Goal: Information Seeking & Learning: Understand process/instructions

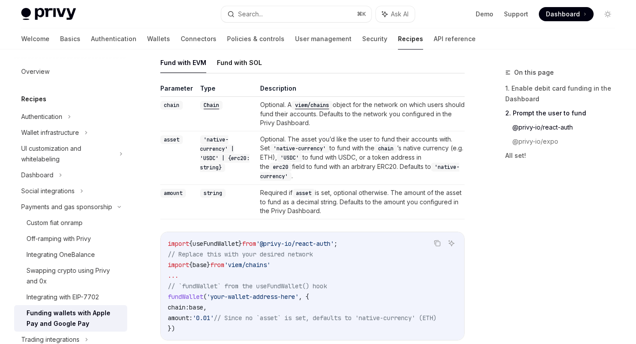
scroll to position [604, 0]
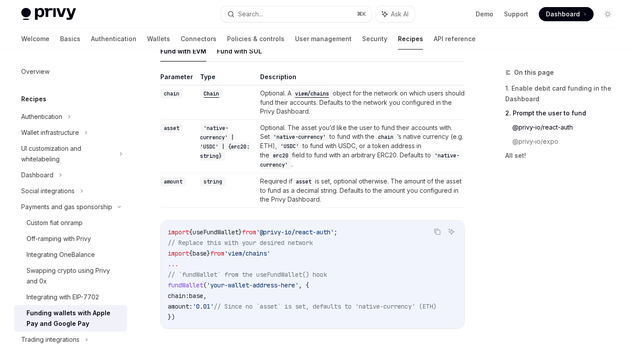
click at [207, 274] on span "// `fundWallet` from the useFundWallet() hook" at bounding box center [247, 274] width 159 height 8
copy span "fundWallet"
click at [292, 177] on td "Required if asset is set, optional otherwise. The amount of the asset to fund a…" at bounding box center [361, 190] width 208 height 34
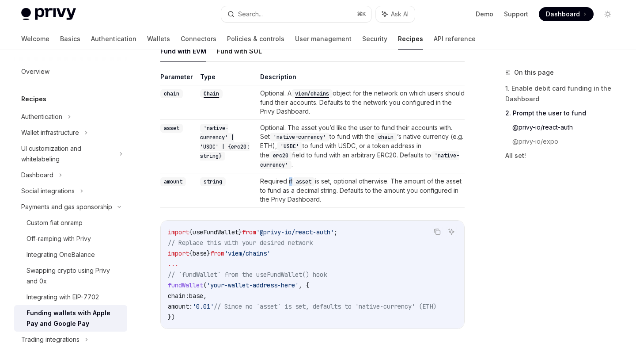
click at [292, 177] on td "Required if asset is set, optional otherwise. The amount of the asset to fund a…" at bounding box center [361, 190] width 208 height 34
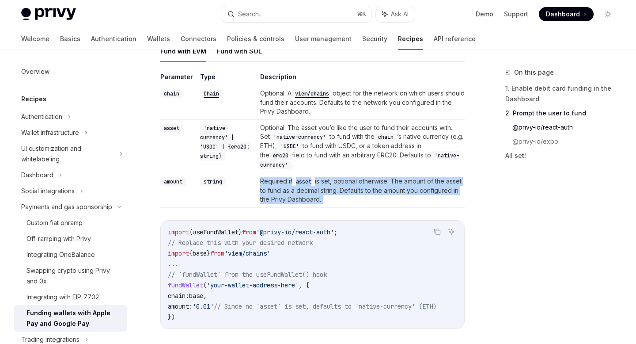
click at [292, 177] on td "Required if asset is set, optional otherwise. The amount of the asset to fund a…" at bounding box center [361, 190] width 208 height 34
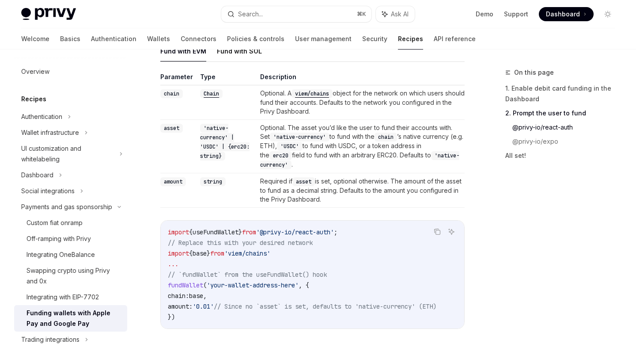
click at [292, 177] on td "Required if asset is set, optional otherwise. The amount of the asset to fund a…" at bounding box center [361, 190] width 208 height 34
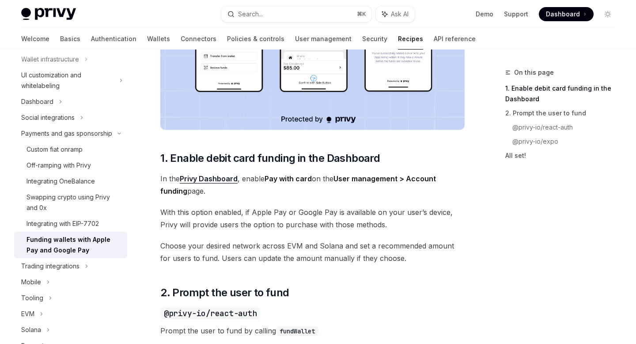
scroll to position [326, 0]
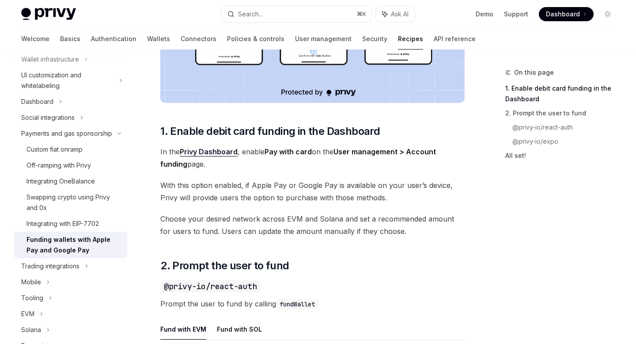
click at [251, 198] on span "With this option enabled, if Apple Pay or Google Pay is available on your user’…" at bounding box center [312, 191] width 304 height 25
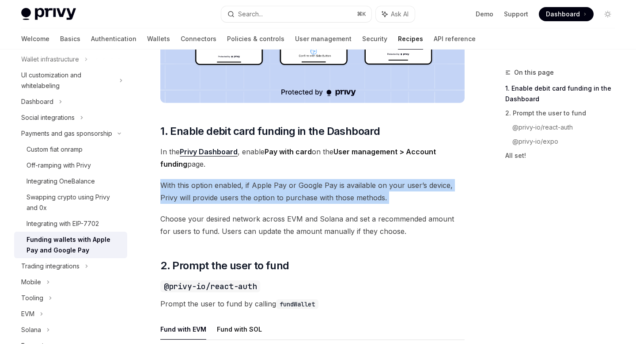
click at [251, 198] on span "With this option enabled, if Apple Pay or Google Pay is available on your user’…" at bounding box center [312, 191] width 304 height 25
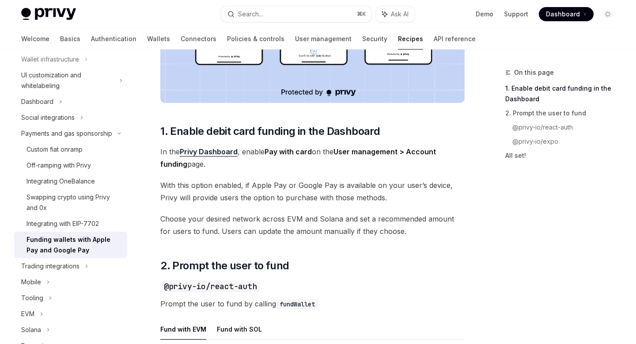
click at [251, 198] on span "With this option enabled, if Apple Pay or Google Pay is available on your user’…" at bounding box center [312, 191] width 304 height 25
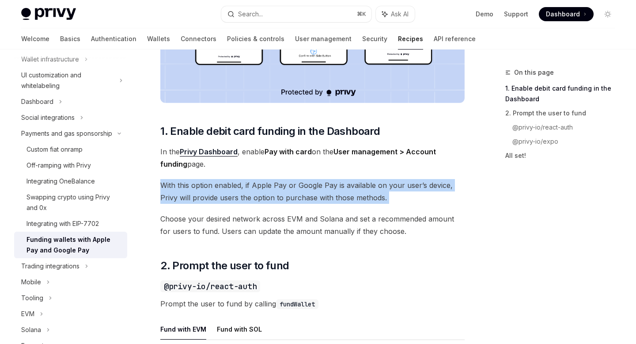
click at [251, 198] on span "With this option enabled, if Apple Pay or Google Pay is available on your user’…" at bounding box center [312, 191] width 304 height 25
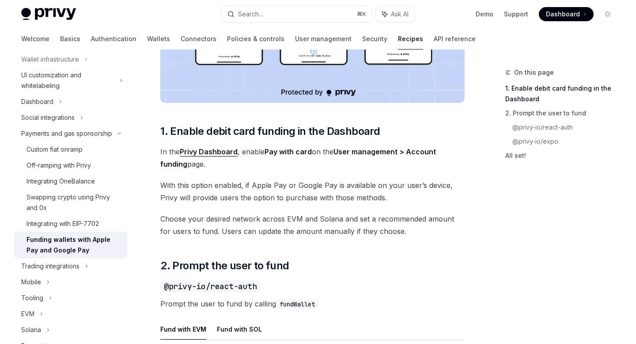
click at [251, 198] on span "With this option enabled, if Apple Pay or Google Pay is available on your user’…" at bounding box center [312, 191] width 304 height 25
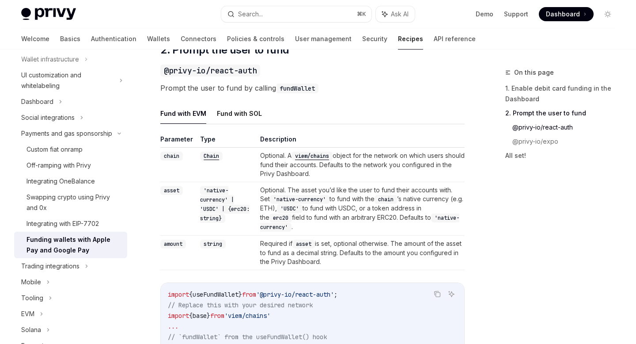
scroll to position [541, 0]
click at [277, 165] on td "Optional. A viem/chains object for the network on which users should fund their…" at bounding box center [361, 165] width 208 height 34
click at [285, 169] on td "Optional. A viem/chains object for the network on which users should fund their…" at bounding box center [361, 165] width 208 height 34
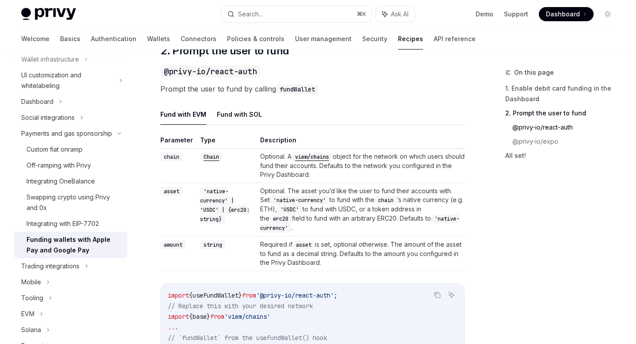
click at [285, 169] on td "Optional. A viem/chains object for the network on which users should fund their…" at bounding box center [361, 165] width 208 height 34
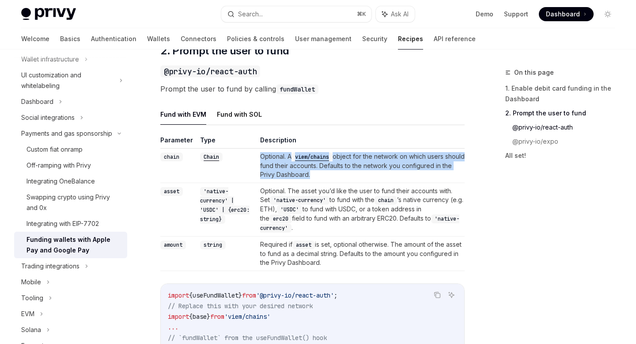
click at [285, 169] on td "Optional. A viem/chains object for the network on which users should fund their…" at bounding box center [361, 165] width 208 height 34
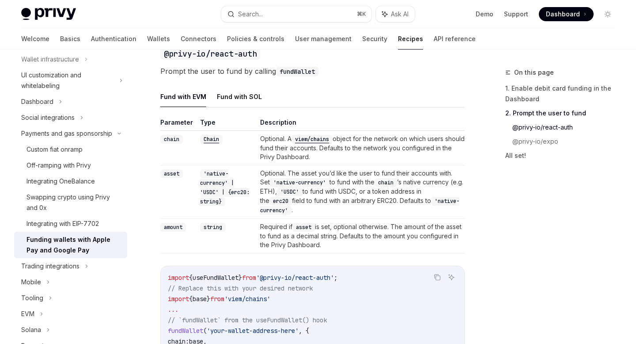
scroll to position [563, 0]
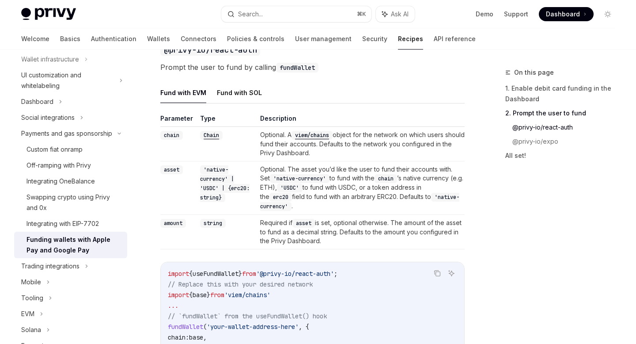
click at [209, 170] on code "'native-currency' | 'USDC' | {erc20: string}" at bounding box center [224, 183] width 49 height 37
drag, startPoint x: 209, startPoint y: 170, endPoint x: 211, endPoint y: 176, distance: 7.1
click at [211, 176] on code "'native-currency' | 'USDC' | {erc20: string}" at bounding box center [224, 183] width 49 height 37
copy code "native-currency"
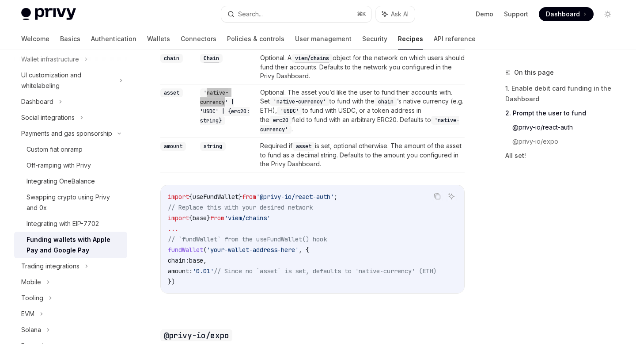
scroll to position [641, 0]
click at [309, 203] on span "// Replace this with your desired network" at bounding box center [240, 206] width 145 height 8
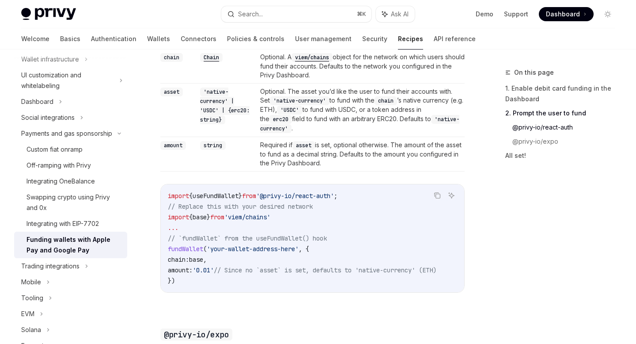
click at [309, 203] on span "// Replace this with your desired network" at bounding box center [240, 206] width 145 height 8
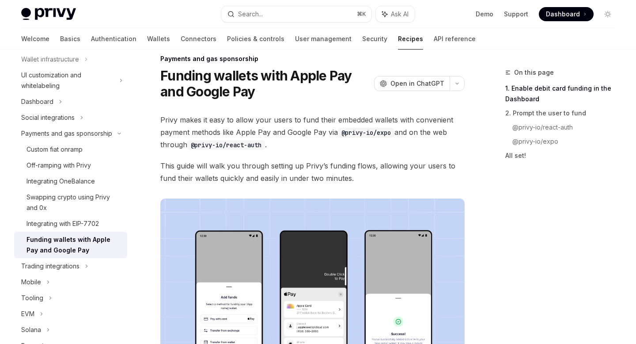
scroll to position [0, 0]
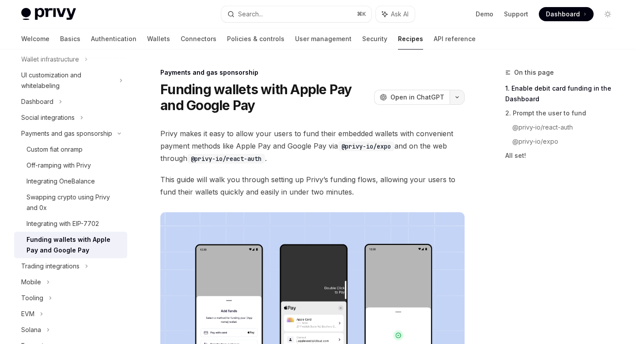
click at [459, 97] on icon "button" at bounding box center [457, 97] width 11 height 4
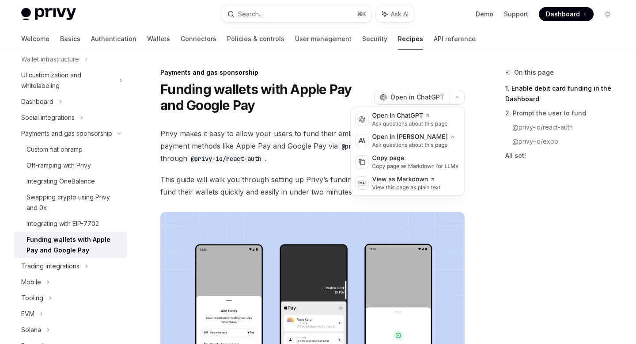
click at [259, 152] on span "Privy makes it easy to allow your users to fund their embedded wallets with con…" at bounding box center [312, 145] width 304 height 37
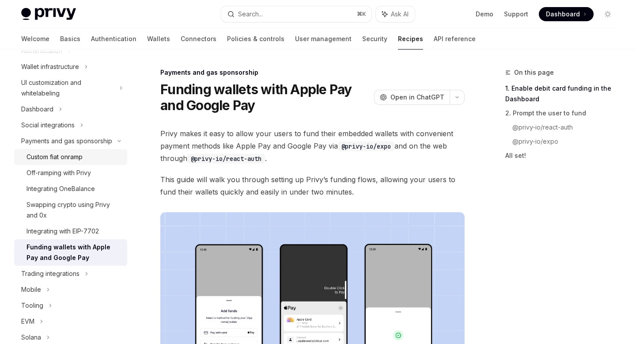
scroll to position [66, 0]
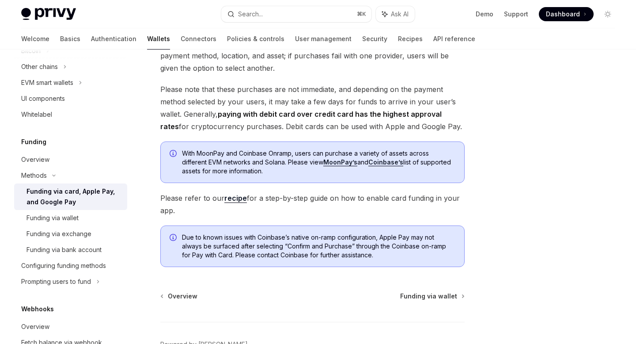
scroll to position [162, 0]
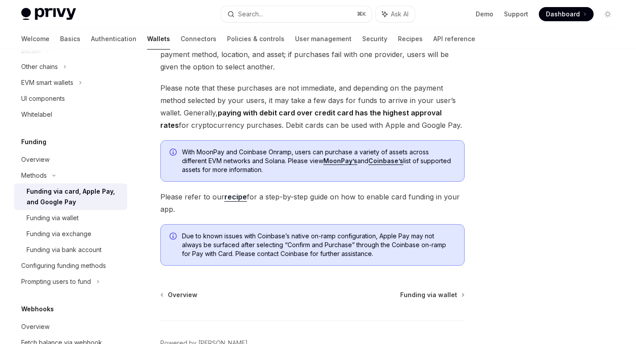
click at [273, 200] on span "Please refer to our recipe for a step-by-step guide on how to enable card fundi…" at bounding box center [312, 202] width 304 height 25
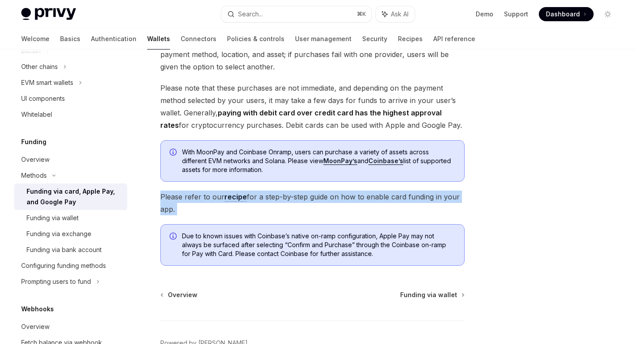
click at [273, 200] on span "Please refer to our recipe for a step-by-step guide on how to enable card fundi…" at bounding box center [312, 202] width 304 height 25
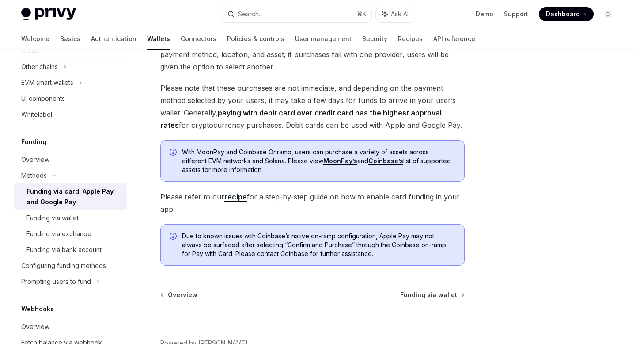
click at [273, 200] on span "Please refer to our recipe for a step-by-step guide on how to enable card fundi…" at bounding box center [312, 202] width 304 height 25
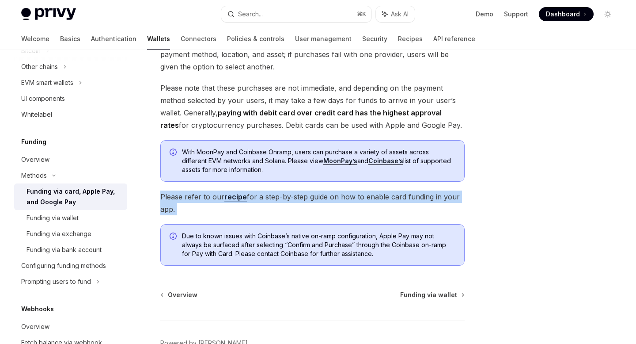
click at [273, 200] on span "Please refer to our recipe for a step-by-step guide on how to enable card fundi…" at bounding box center [312, 202] width 304 height 25
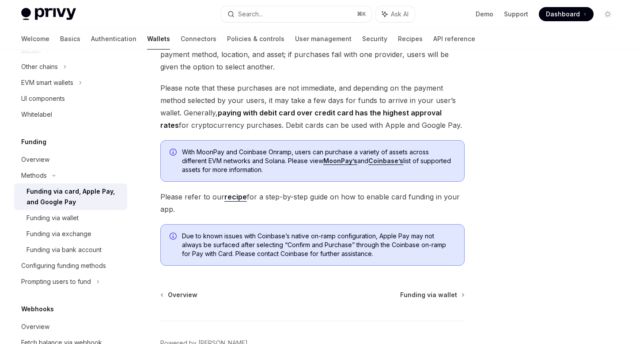
click at [336, 162] on link "MoonPay’s" at bounding box center [340, 161] width 34 height 8
click at [381, 163] on link "Coinbase’s" at bounding box center [385, 161] width 35 height 8
click at [334, 197] on span "Please refer to our recipe for a step-by-step guide on how to enable card fundi…" at bounding box center [312, 202] width 304 height 25
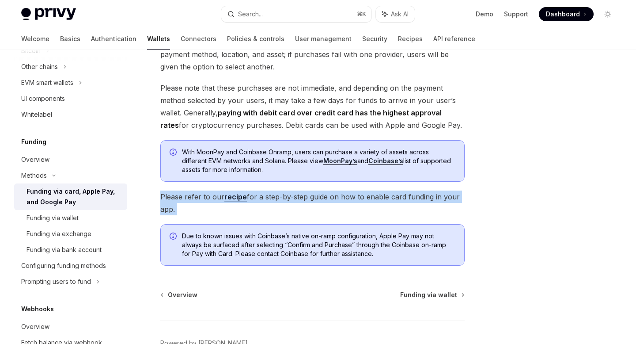
click at [334, 197] on span "Please refer to our recipe for a step-by-step guide on how to enable card fundi…" at bounding box center [312, 202] width 304 height 25
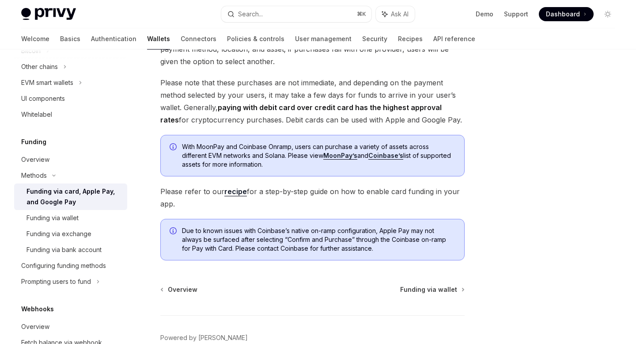
scroll to position [209, 0]
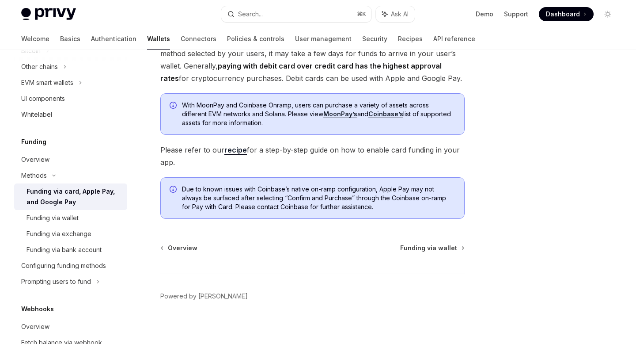
click at [237, 150] on link "recipe" at bounding box center [235, 149] width 23 height 9
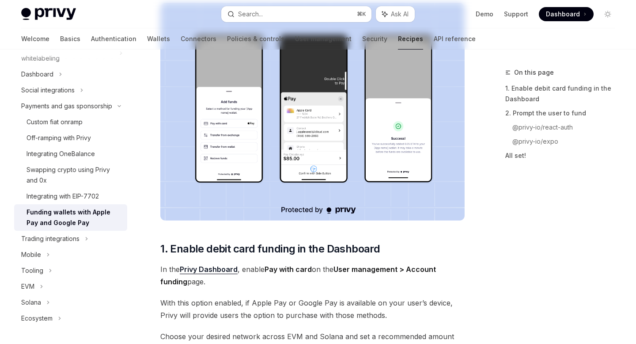
type textarea "*"
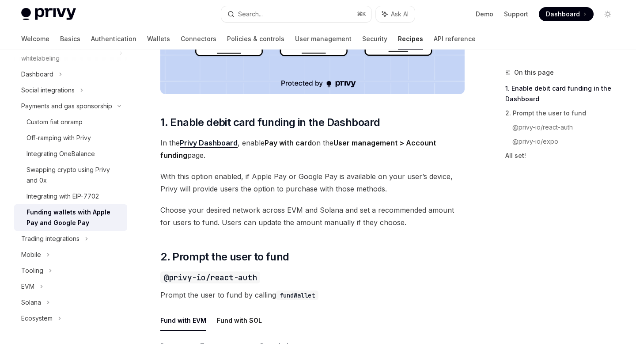
scroll to position [345, 0]
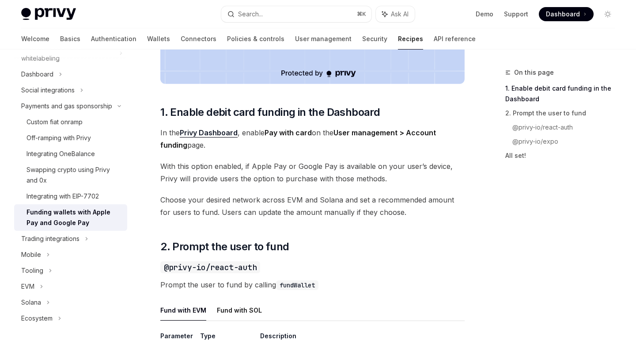
click at [248, 198] on span "Choose your desired network across EVM and Solana and set a recommended amount …" at bounding box center [312, 206] width 304 height 25
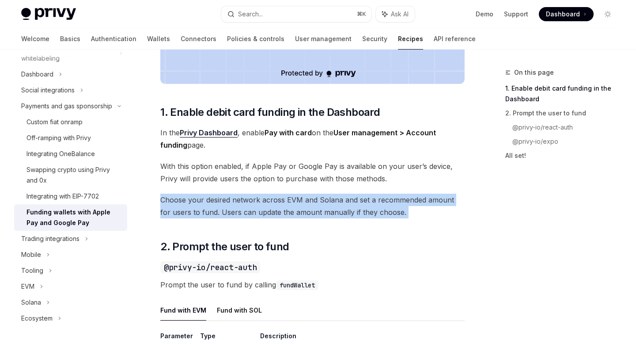
click at [248, 198] on span "Choose your desired network across EVM and Solana and set a recommended amount …" at bounding box center [312, 206] width 304 height 25
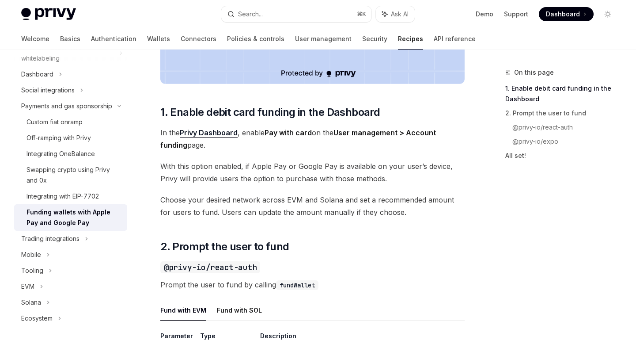
click at [248, 198] on span "Choose your desired network across EVM and Solana and set a recommended amount …" at bounding box center [312, 206] width 304 height 25
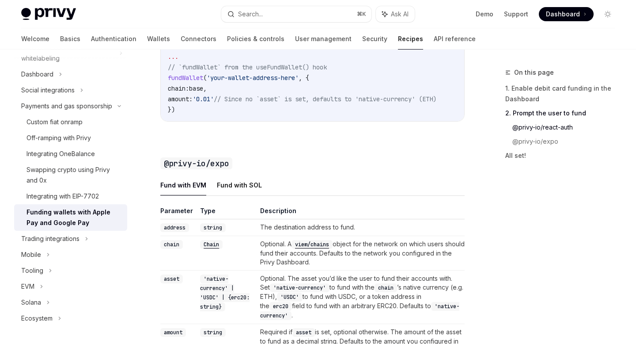
scroll to position [1184, 0]
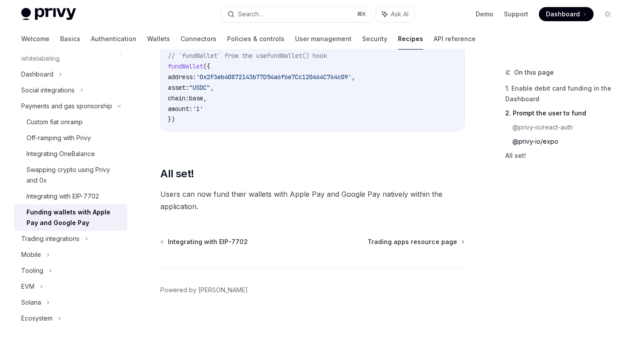
click at [247, 198] on span "Users can now fund their wallets with Apple Pay and Google Pay natively within …" at bounding box center [312, 200] width 304 height 25
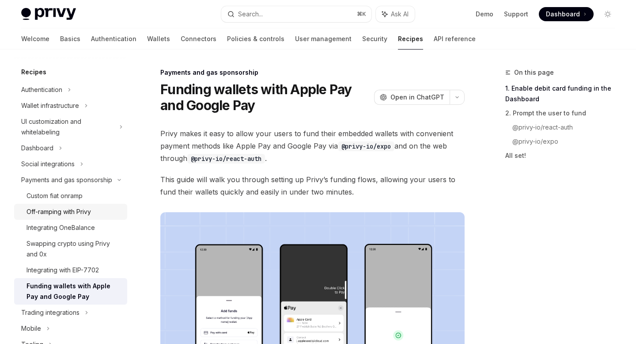
scroll to position [0, 0]
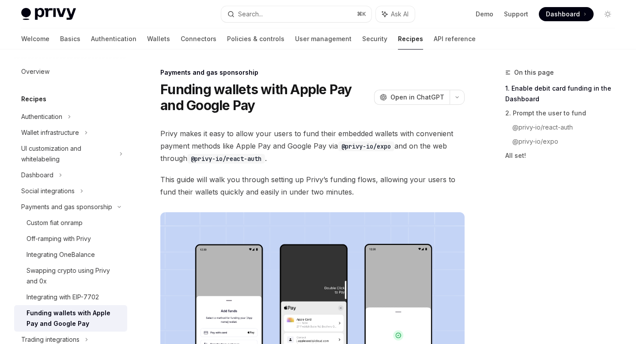
scroll to position [298, 0]
